Goal: Check status: Check status

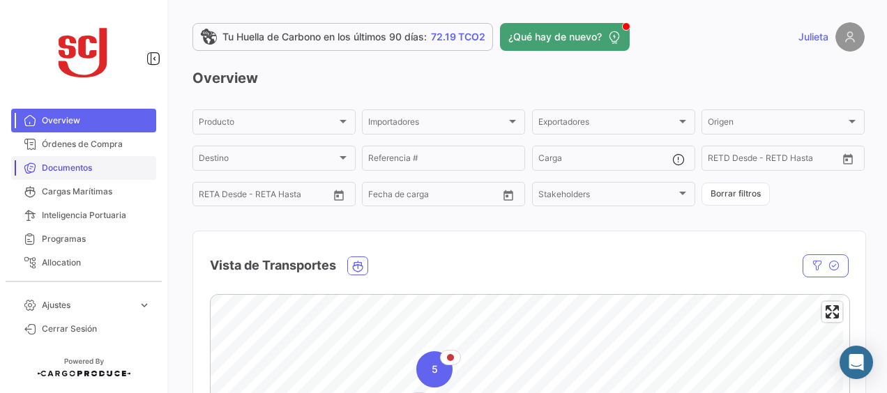
click at [96, 158] on link "Documentos" at bounding box center [83, 168] width 145 height 24
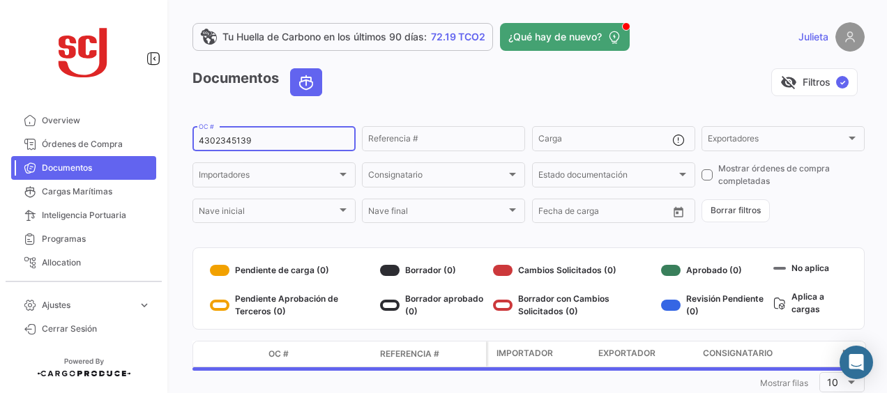
drag, startPoint x: 252, startPoint y: 138, endPoint x: 123, endPoint y: 108, distance: 133.1
click at [123, 108] on mat-sidenav-container "Overview Órdenes de Compra Documentos Cargas Marítimas Inteligencia Portuaria P…" at bounding box center [443, 196] width 887 height 393
paste input "• 4302354775"
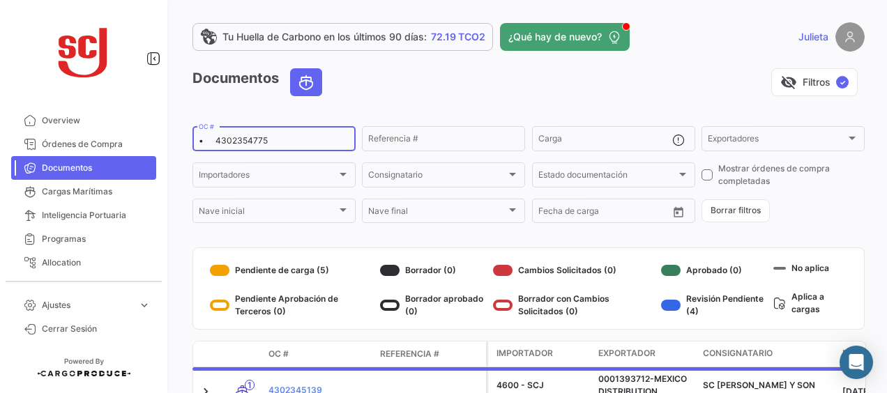
click at [218, 149] on div "• 4302354775 OC #" at bounding box center [274, 137] width 151 height 27
click at [218, 146] on div "• 4302354775 OC #" at bounding box center [274, 137] width 151 height 27
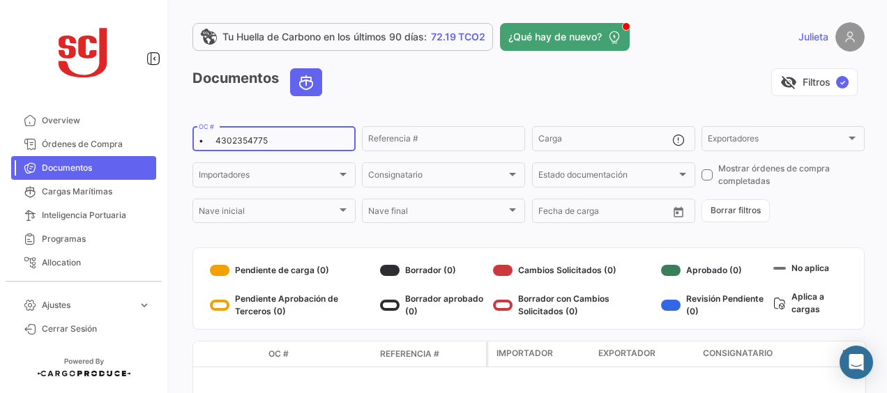
drag, startPoint x: 218, startPoint y: 143, endPoint x: 177, endPoint y: 144, distance: 40.5
click at [177, 144] on div "Tu Huella de Carbono en los últimos 90 días: 72.19 TCO2 ¿Qué hay de nuevo? Juli…" at bounding box center [528, 196] width 717 height 393
type input "4302354775"
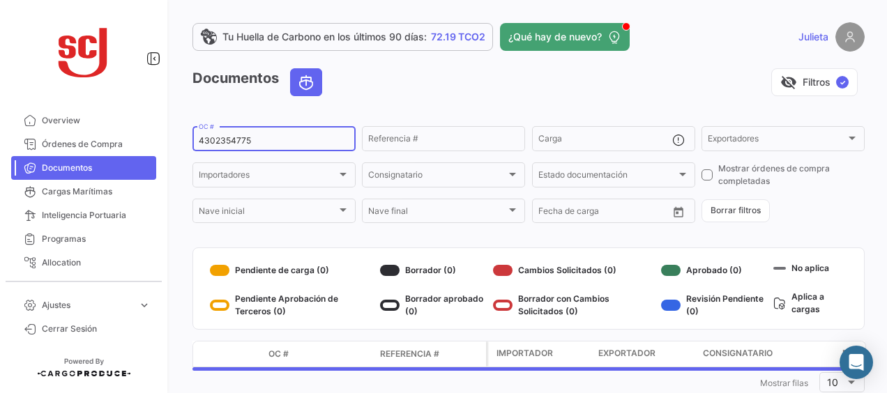
scroll to position [36, 0]
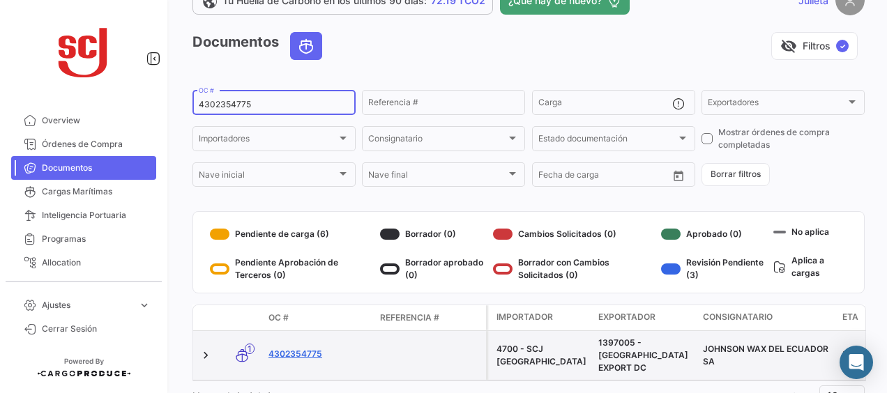
click at [308, 349] on link "4302354775" at bounding box center [318, 354] width 100 height 13
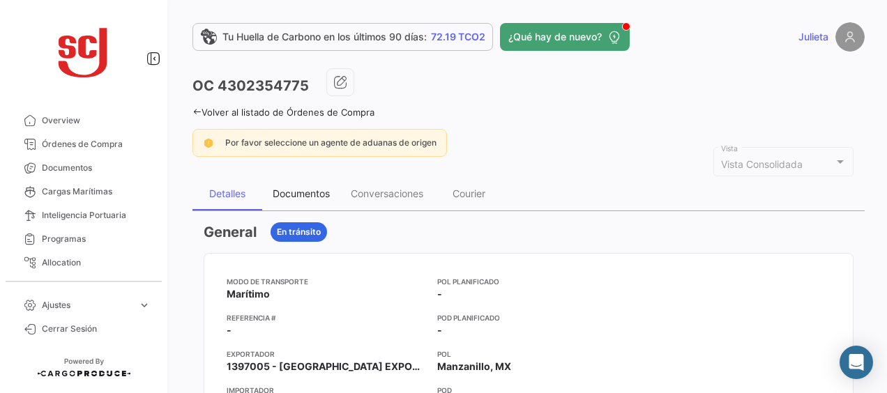
click at [314, 198] on div "Documentos" at bounding box center [301, 193] width 78 height 33
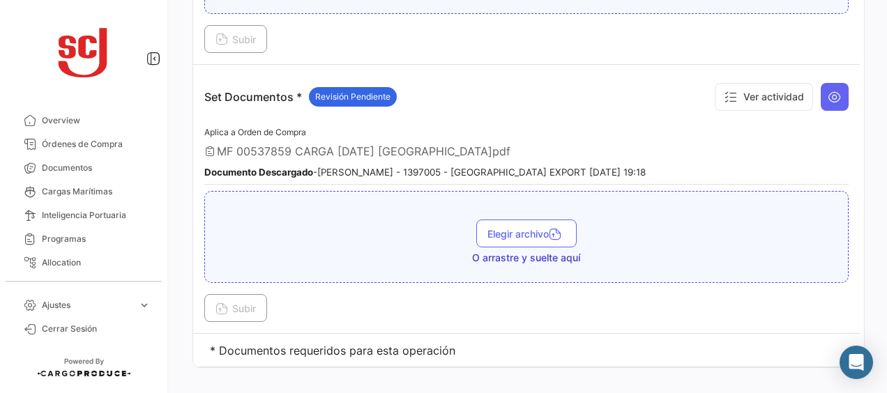
scroll to position [2012, 0]
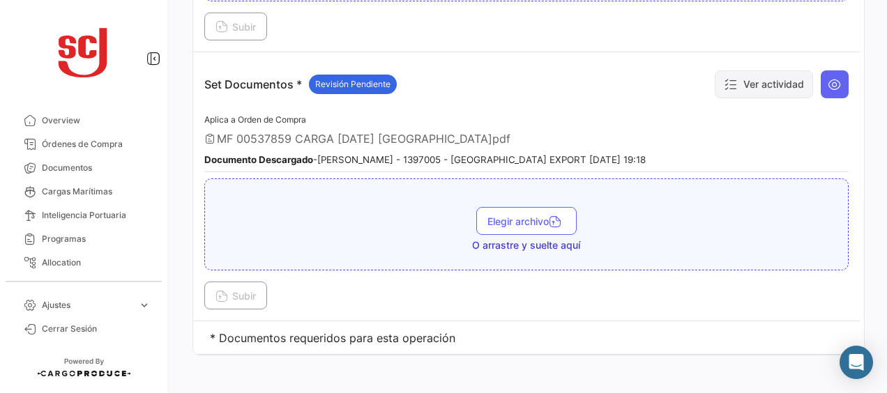
click at [784, 74] on button "Ver actividad" at bounding box center [764, 84] width 98 height 28
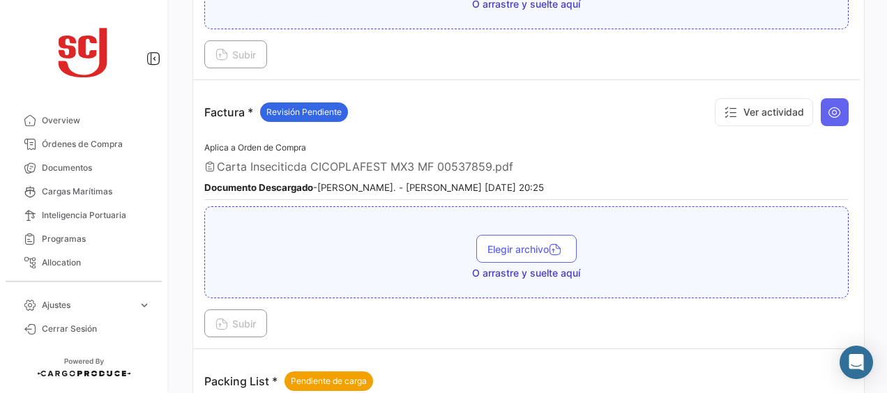
scroll to position [1099, 0]
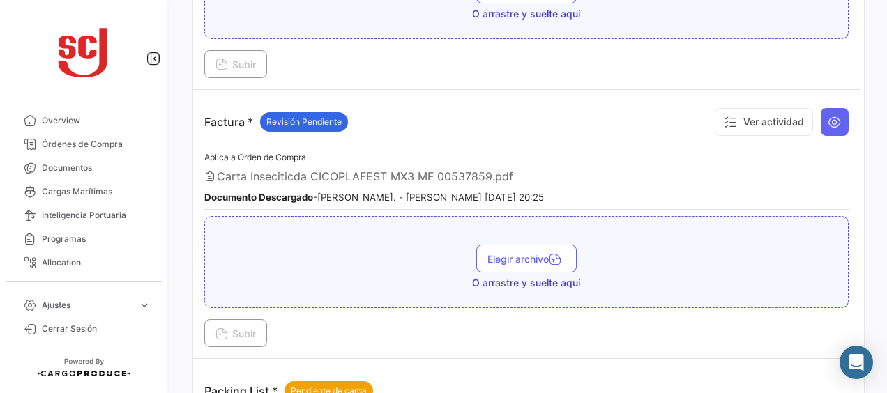
click at [816, 129] on div "Ver actividad" at bounding box center [778, 122] width 140 height 42
click at [821, 124] on button at bounding box center [835, 122] width 28 height 28
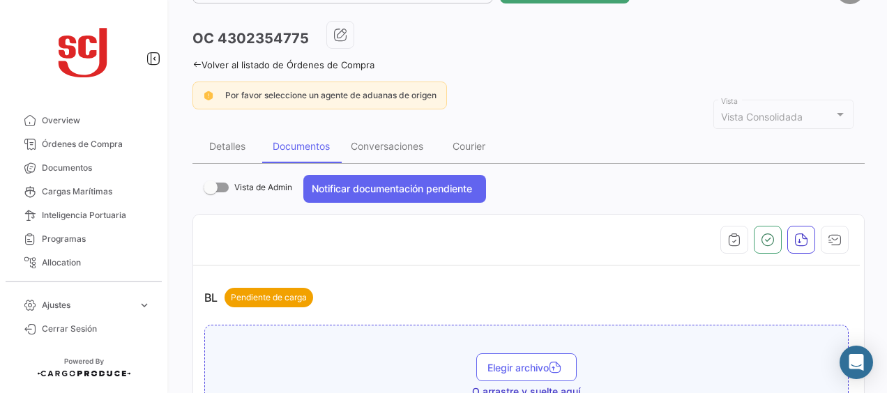
scroll to position [0, 0]
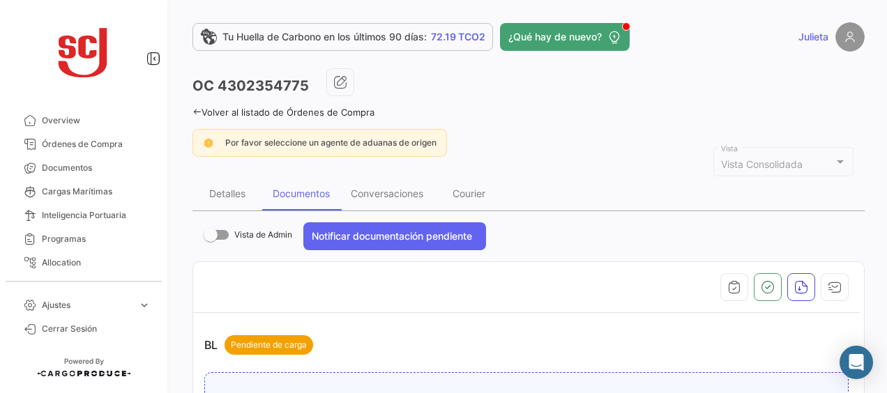
drag, startPoint x: 305, startPoint y: 85, endPoint x: 220, endPoint y: 85, distance: 85.1
click at [220, 85] on h3 "OC 4302354775" at bounding box center [250, 86] width 116 height 20
copy h3 "4302354775"
